Goal: Information Seeking & Learning: Check status

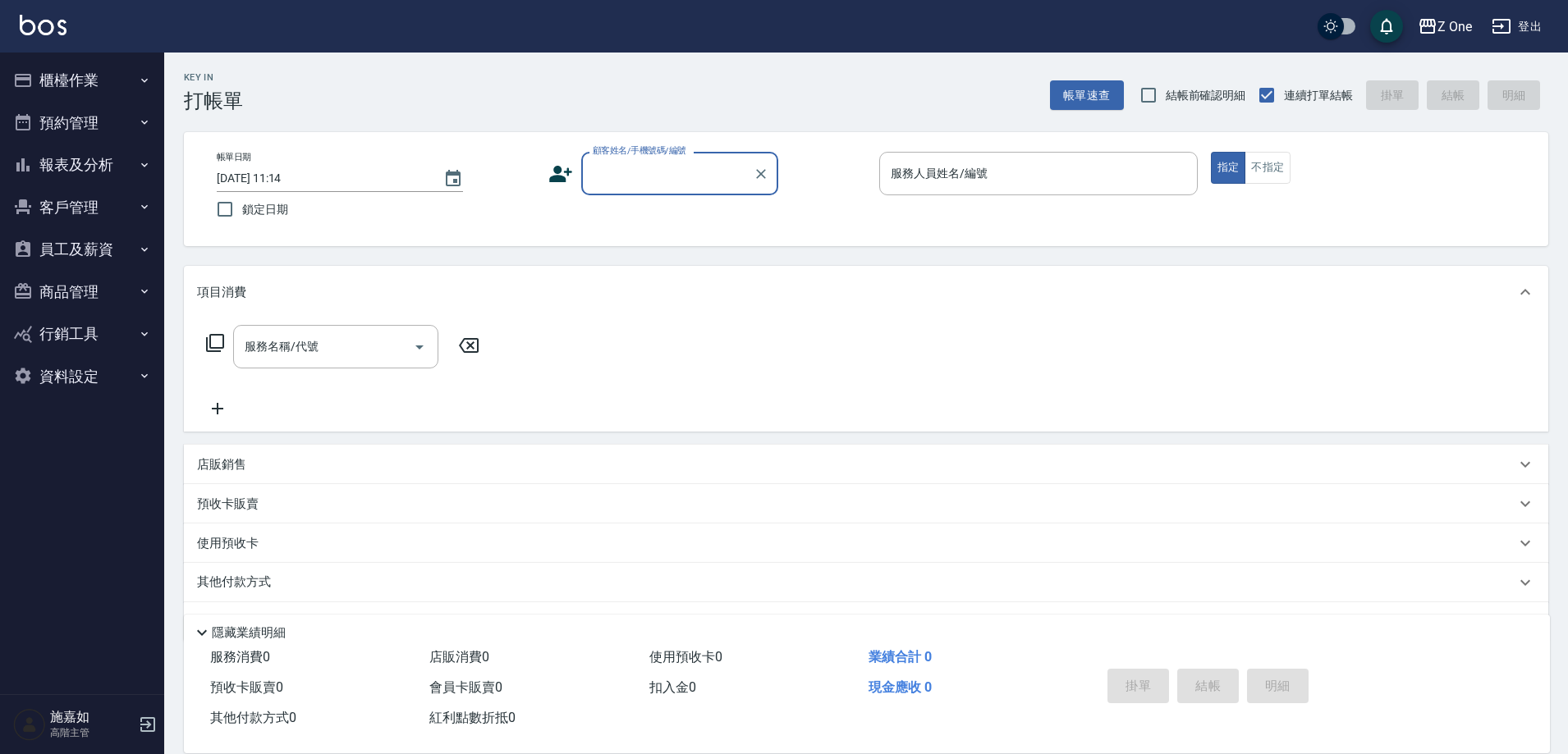
click at [146, 167] on icon "button" at bounding box center [144, 165] width 13 height 13
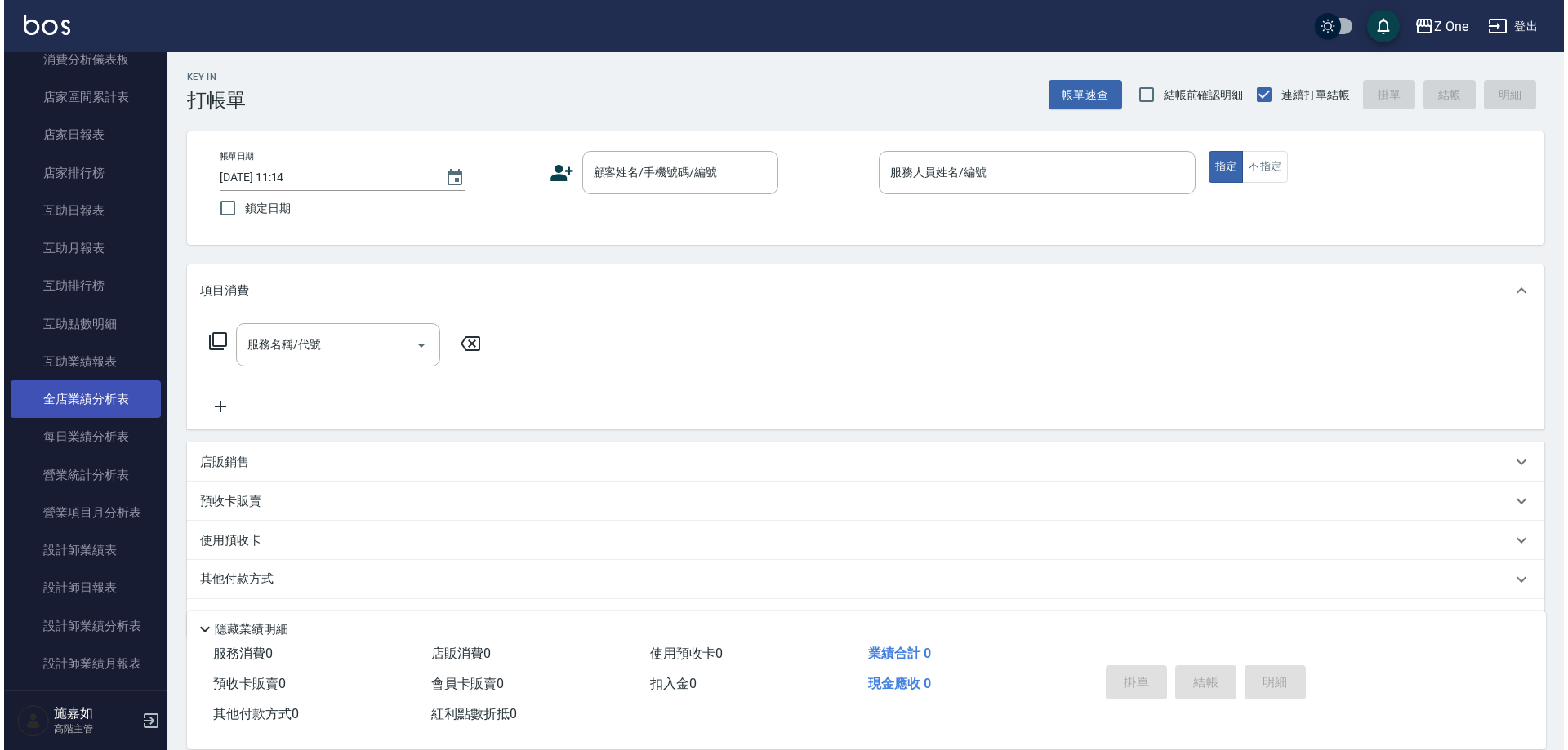
scroll to position [327, 0]
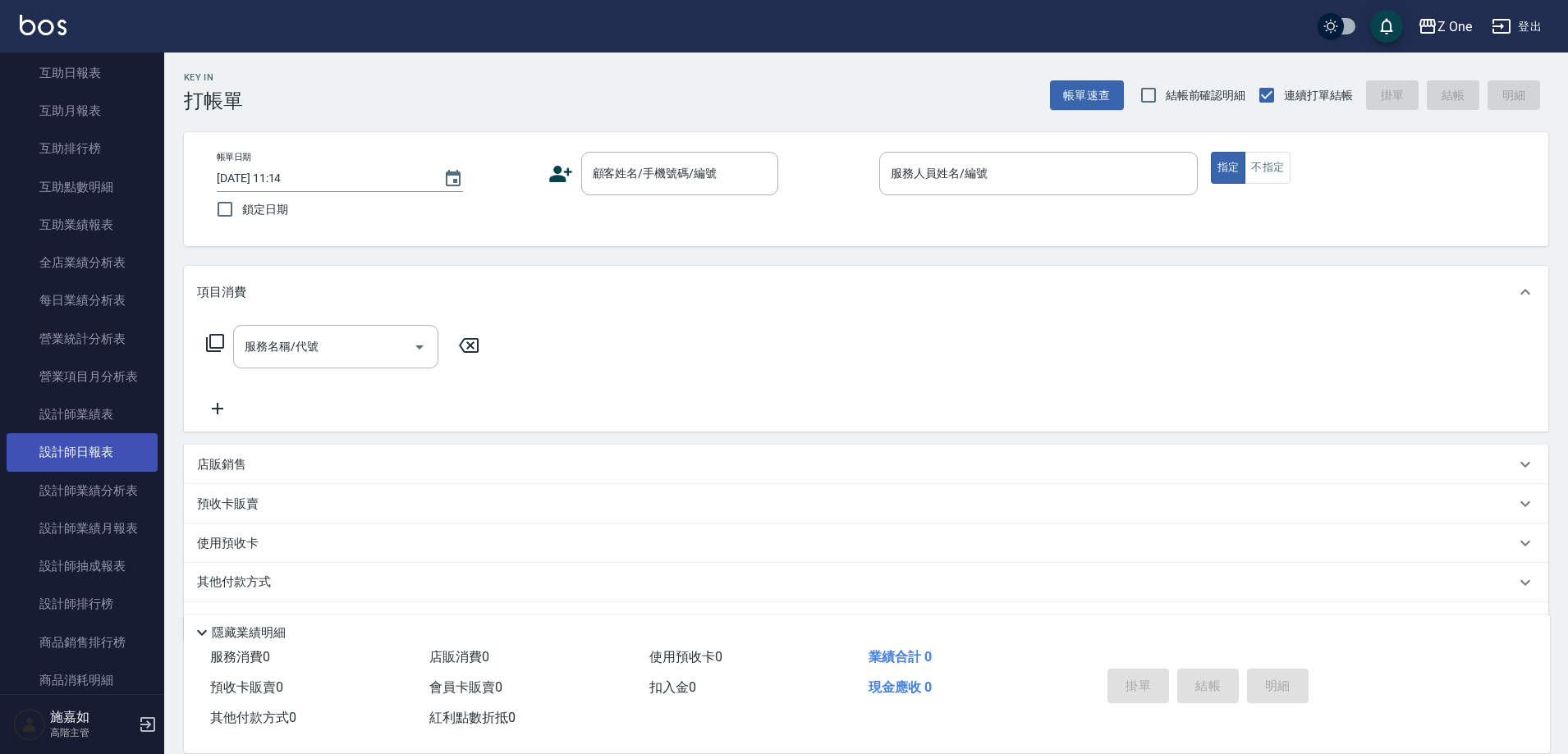
click at [74, 436] on link "設計師日報表" at bounding box center [82, 453] width 151 height 38
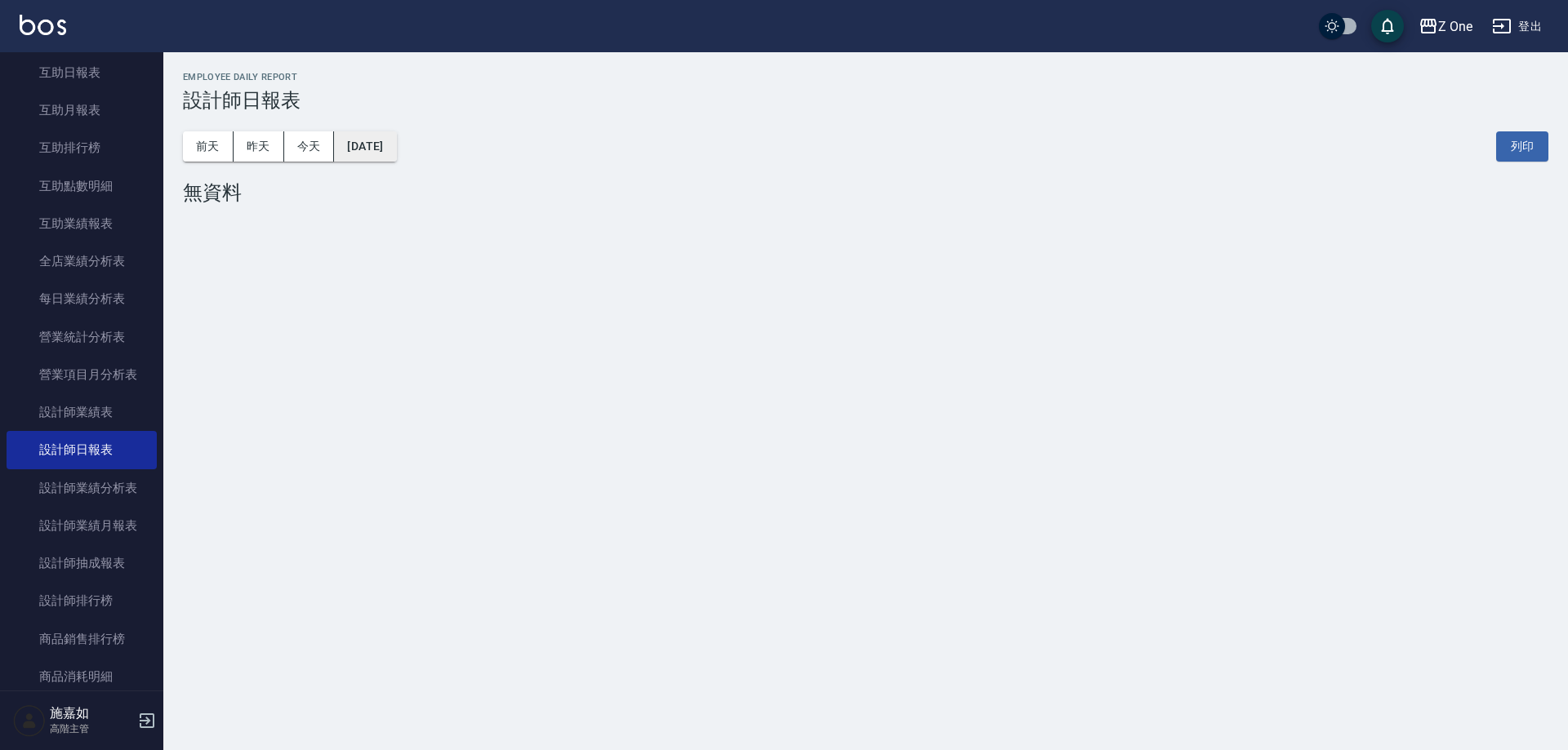
click at [396, 146] on button "[DATE]" at bounding box center [365, 146] width 62 height 30
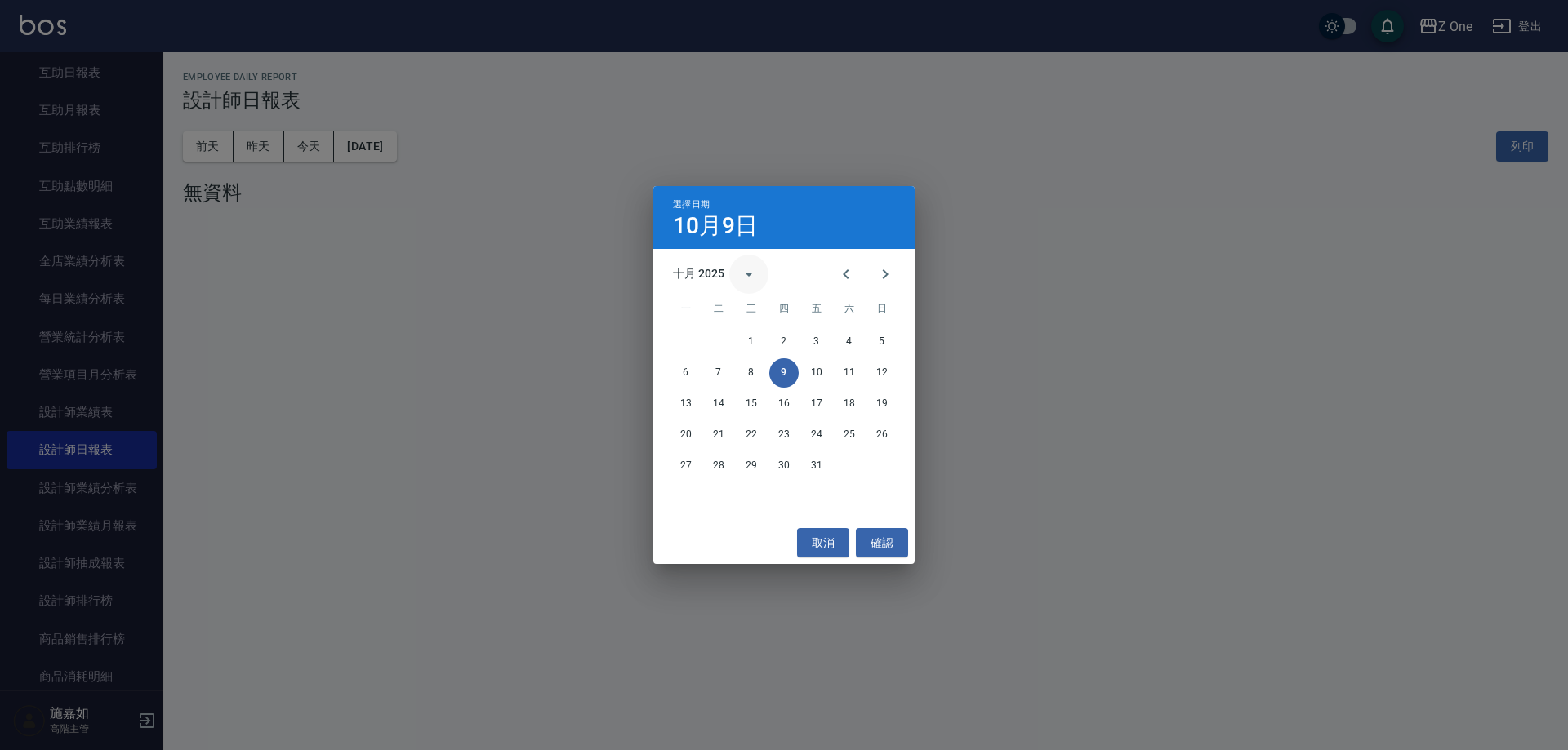
click at [751, 271] on icon "calendar view is open, switch to year view" at bounding box center [749, 274] width 20 height 20
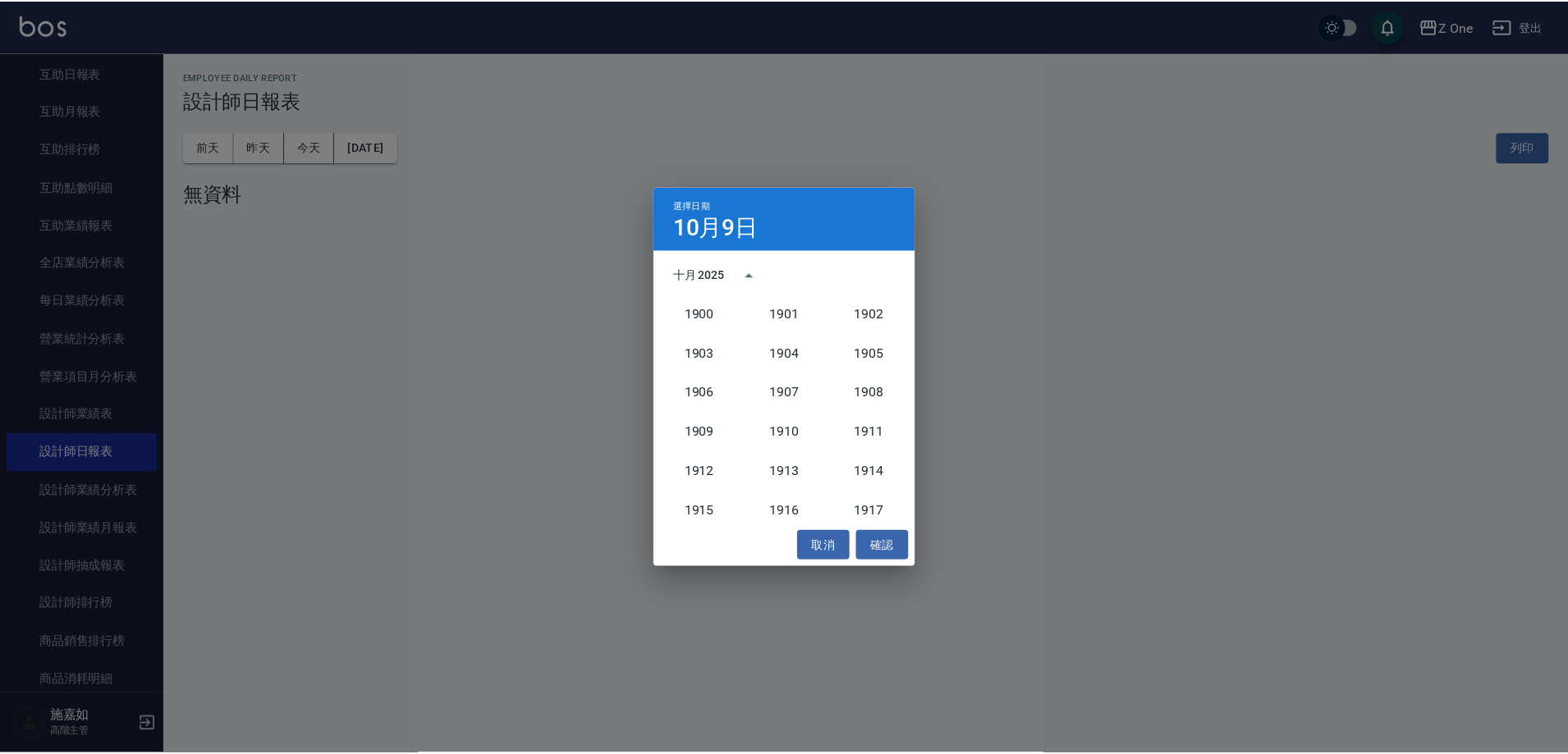
scroll to position [1520, 0]
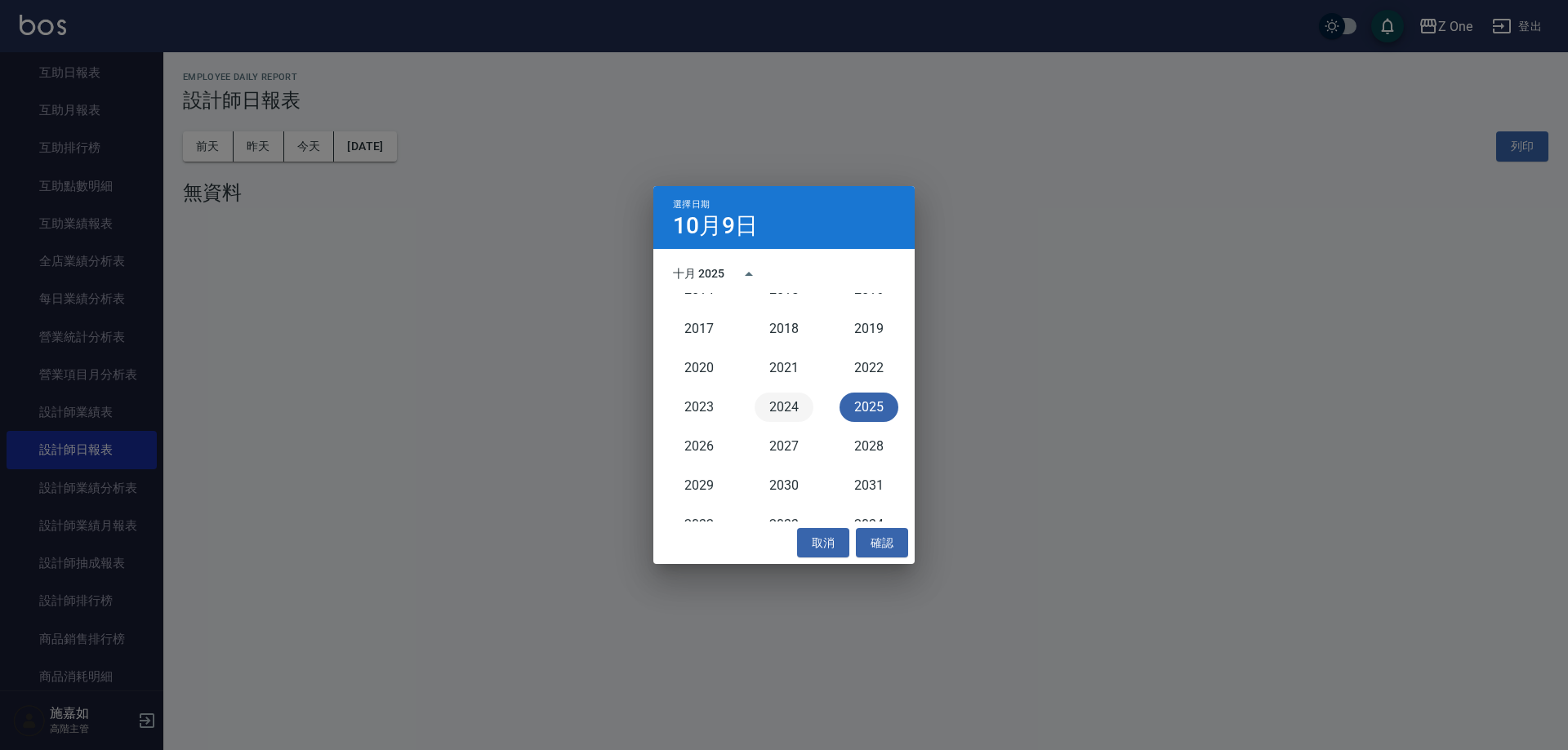
click at [772, 400] on button "2024" at bounding box center [784, 407] width 59 height 30
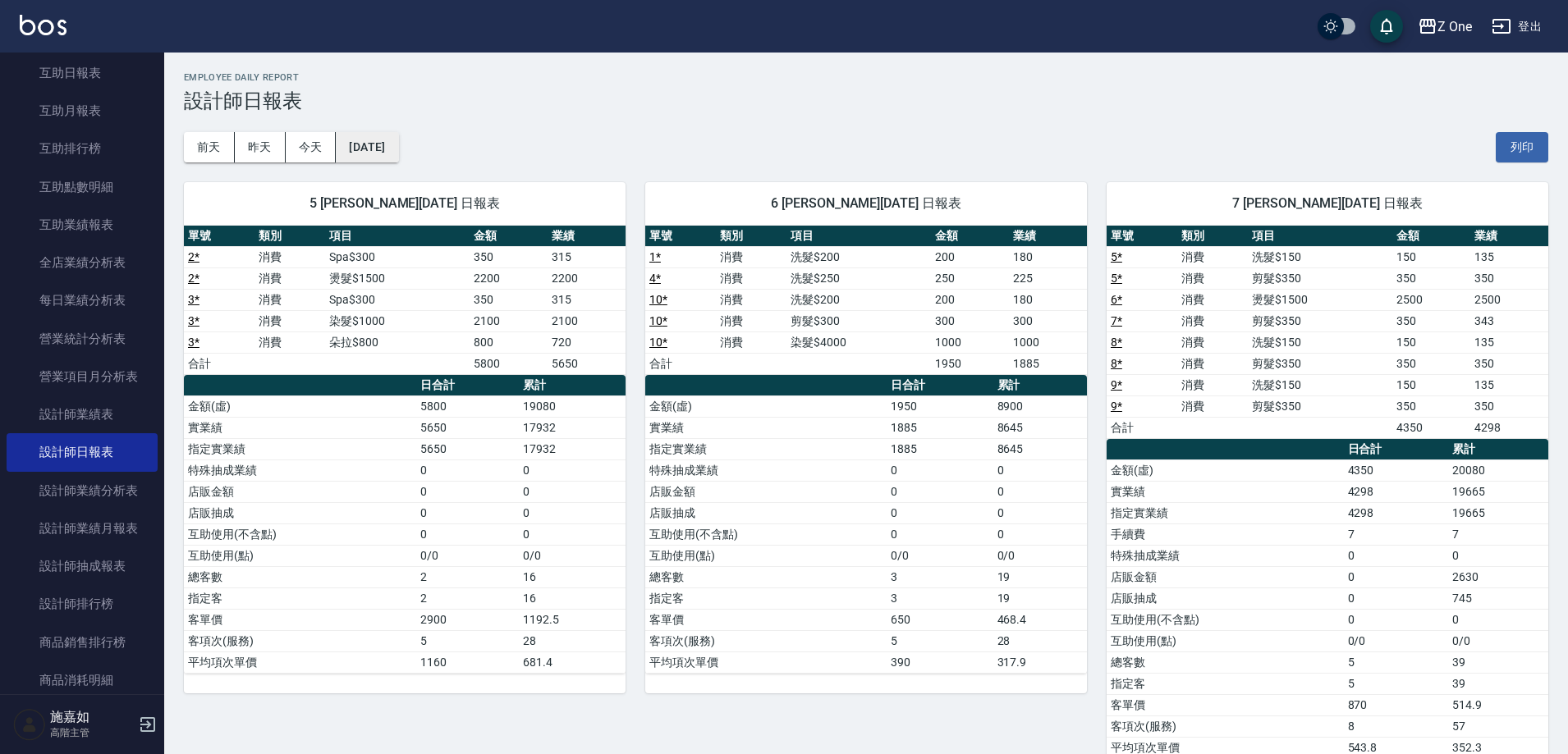
click at [398, 159] on button "[DATE]" at bounding box center [367, 147] width 63 height 30
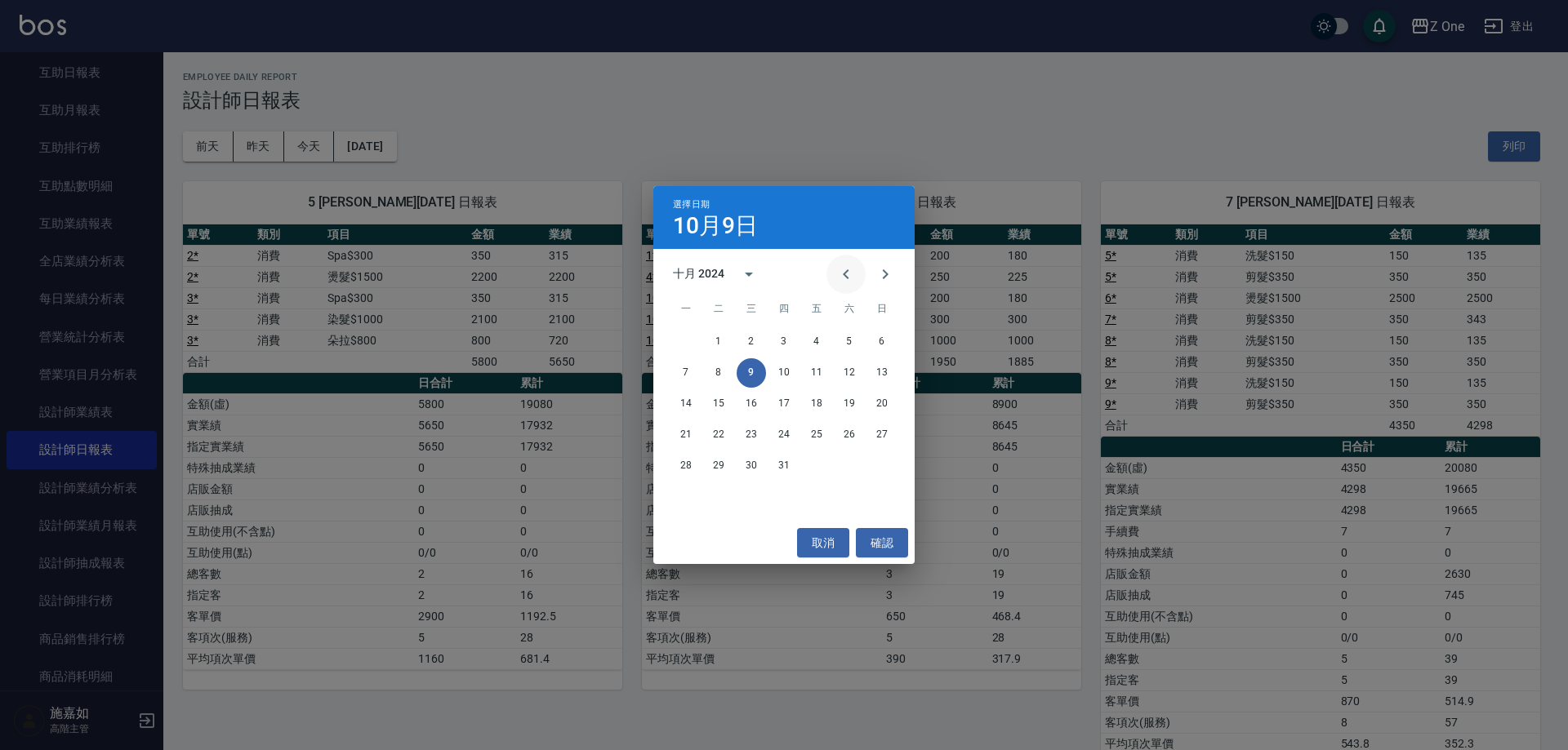
click at [838, 272] on icon "Previous month" at bounding box center [846, 274] width 20 height 20
click at [772, 401] on button "13" at bounding box center [784, 403] width 30 height 30
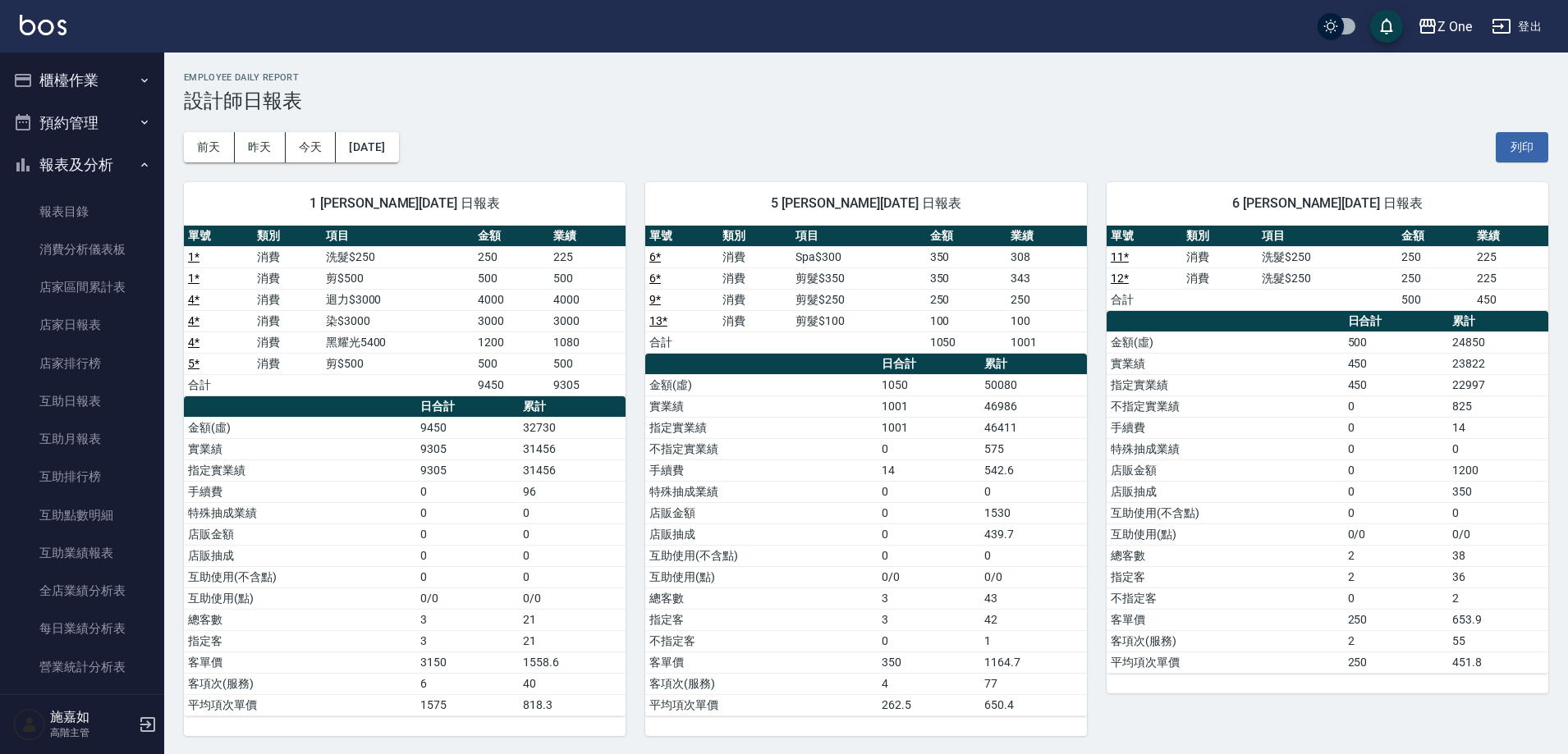
click at [125, 84] on button "櫃檯作業" at bounding box center [82, 80] width 151 height 43
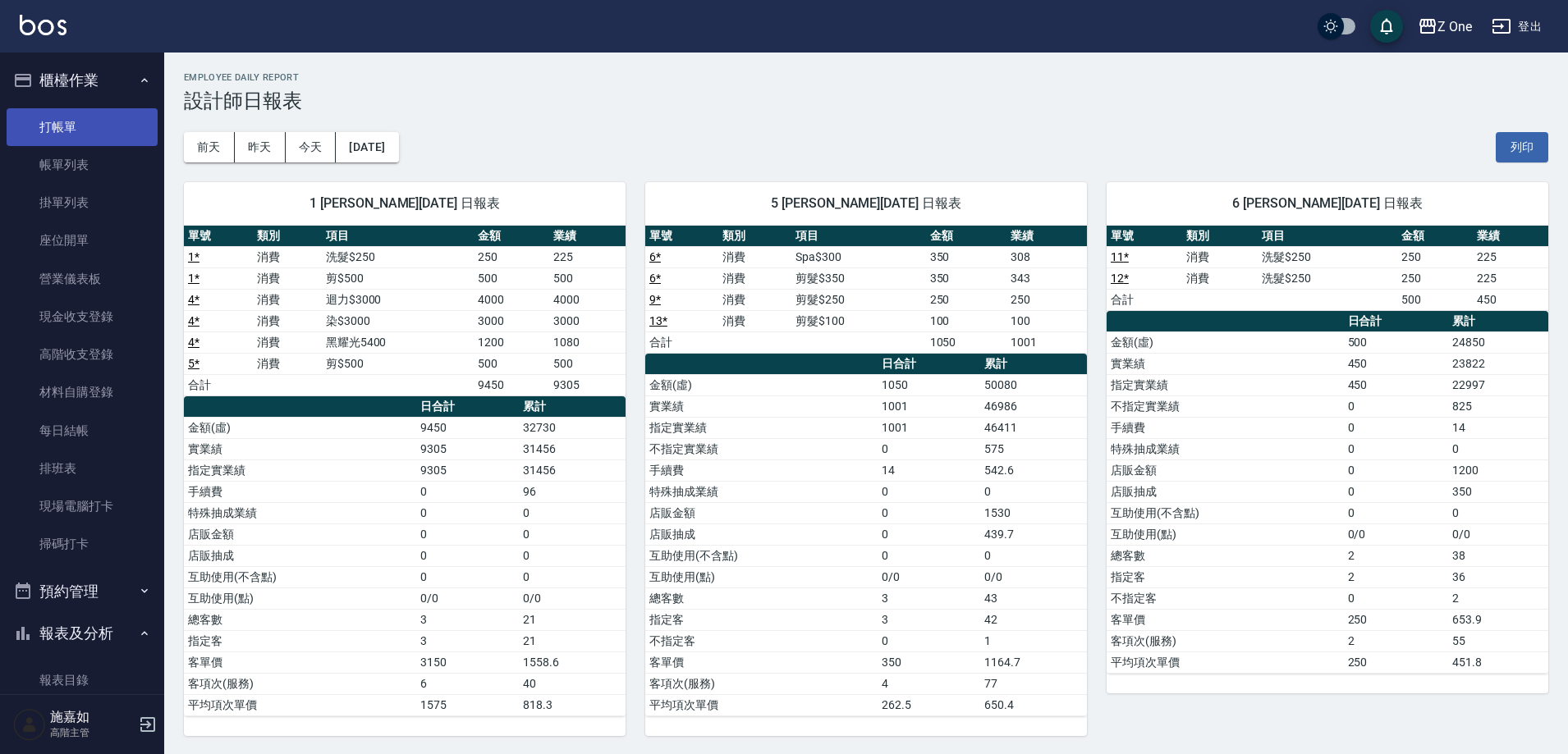
click at [98, 127] on link "打帳單" at bounding box center [82, 127] width 151 height 38
